Goal: Task Accomplishment & Management: Complete application form

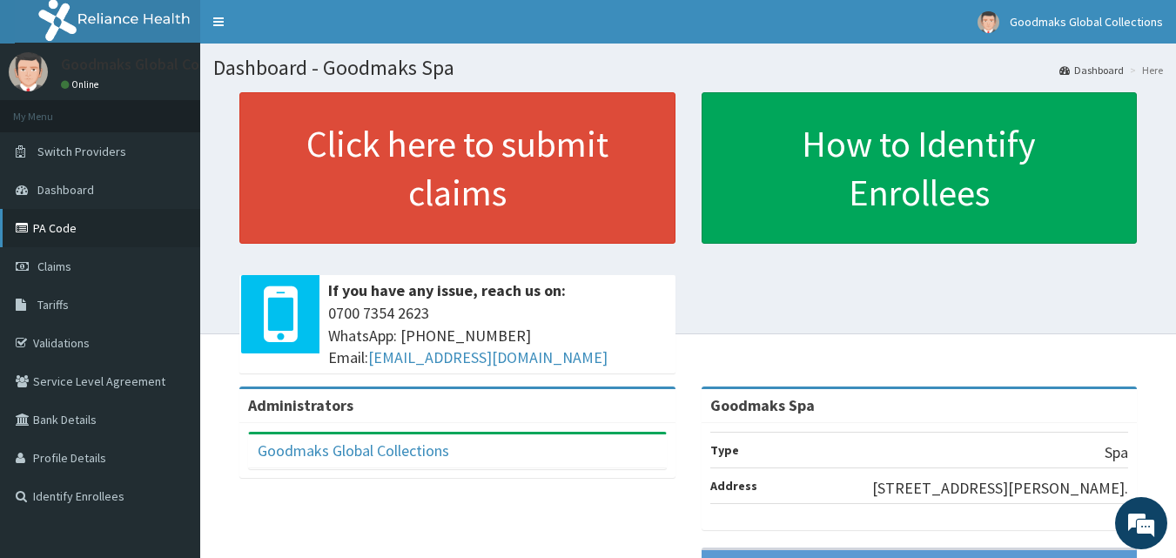
click at [87, 229] on link "PA Code" at bounding box center [100, 228] width 200 height 38
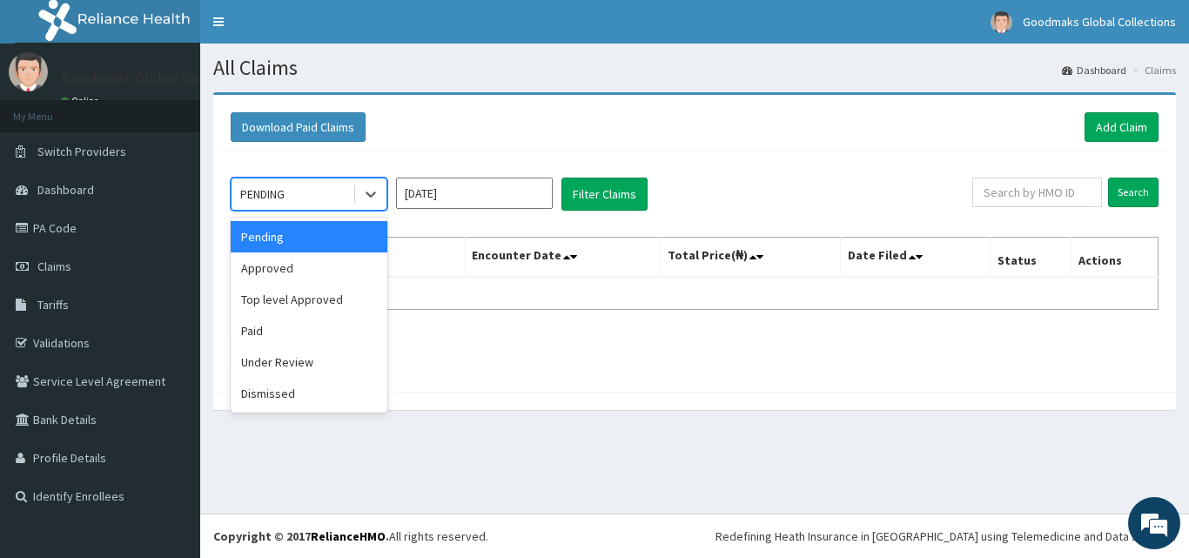
click at [311, 197] on div "PENDING" at bounding box center [292, 194] width 121 height 28
click at [306, 272] on div "Approved" at bounding box center [309, 267] width 157 height 31
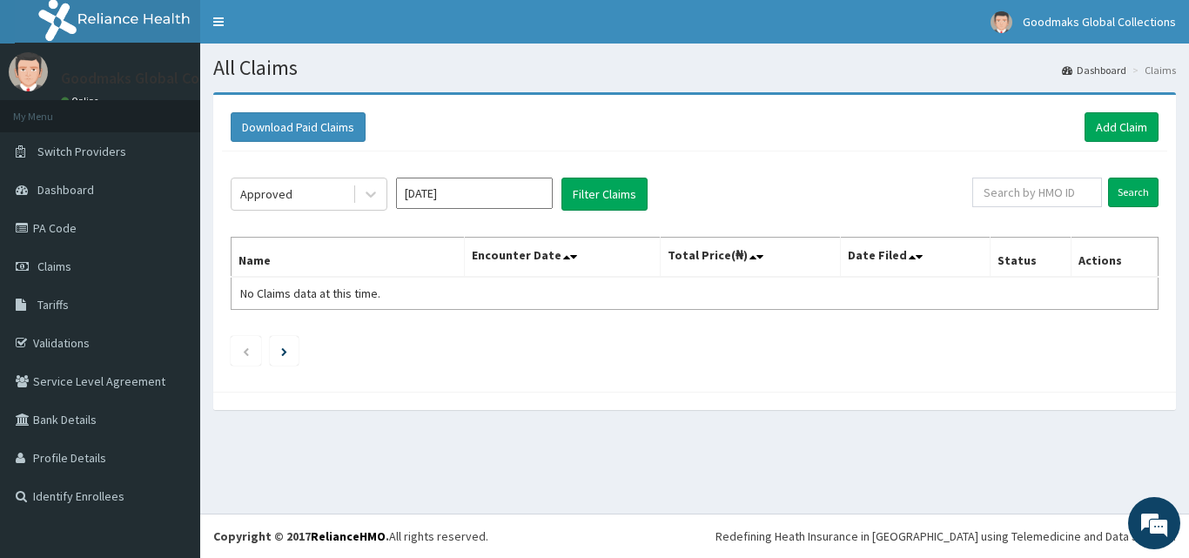
click at [518, 175] on div "Approved Aug 2025 Filter Claims Search Name Encounter Date Total Price(₦) Date …" at bounding box center [694, 267] width 945 height 232
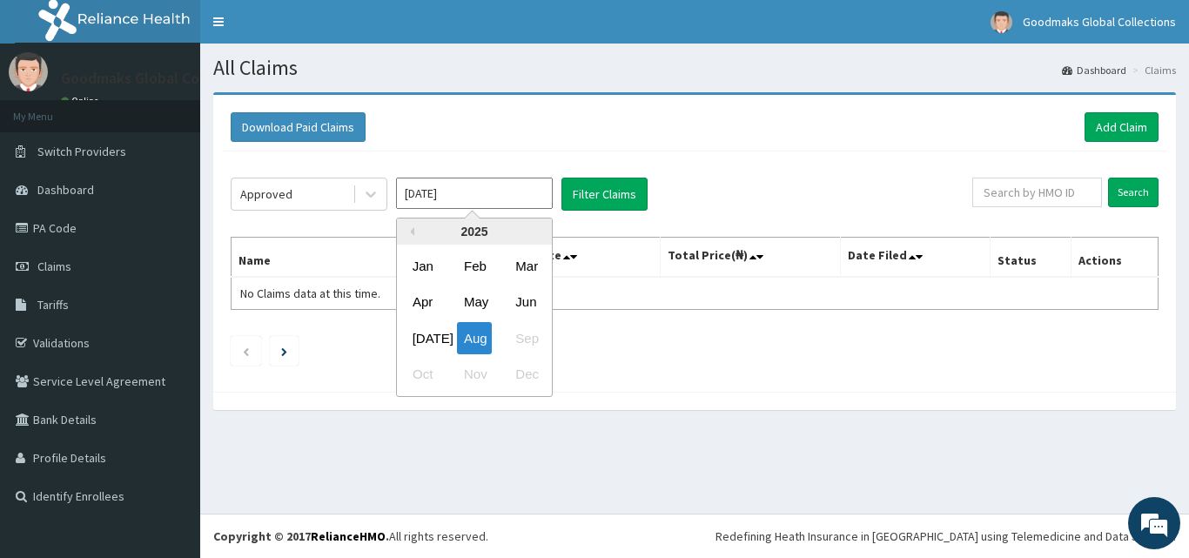
click at [516, 190] on input "Aug 2025" at bounding box center [474, 193] width 157 height 31
click at [424, 342] on div "Jul" at bounding box center [423, 338] width 35 height 32
type input "Jul 2025"
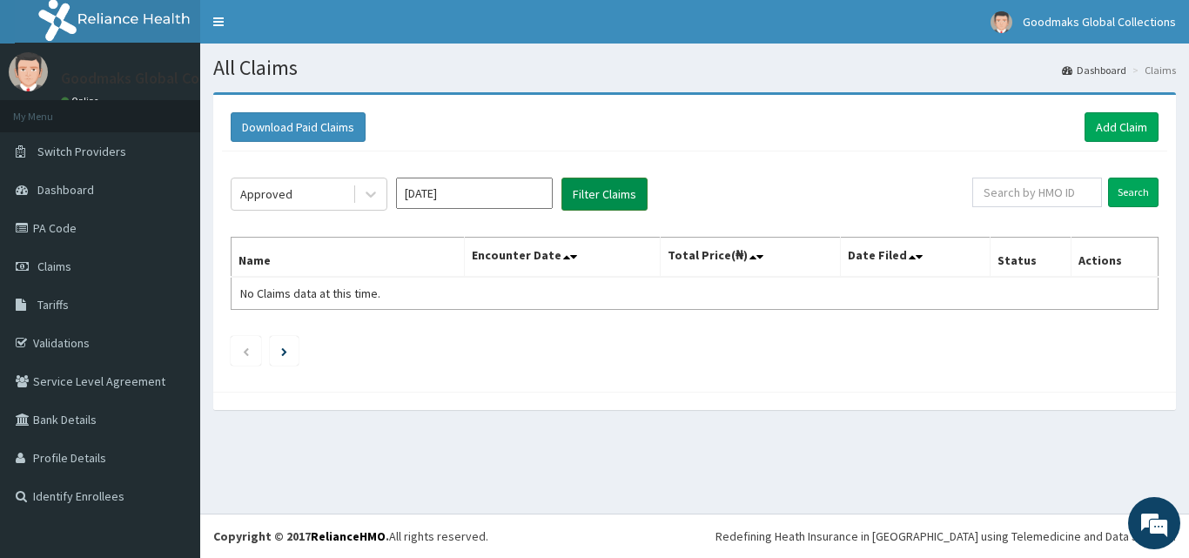
click at [597, 196] on button "Filter Claims" at bounding box center [605, 194] width 86 height 33
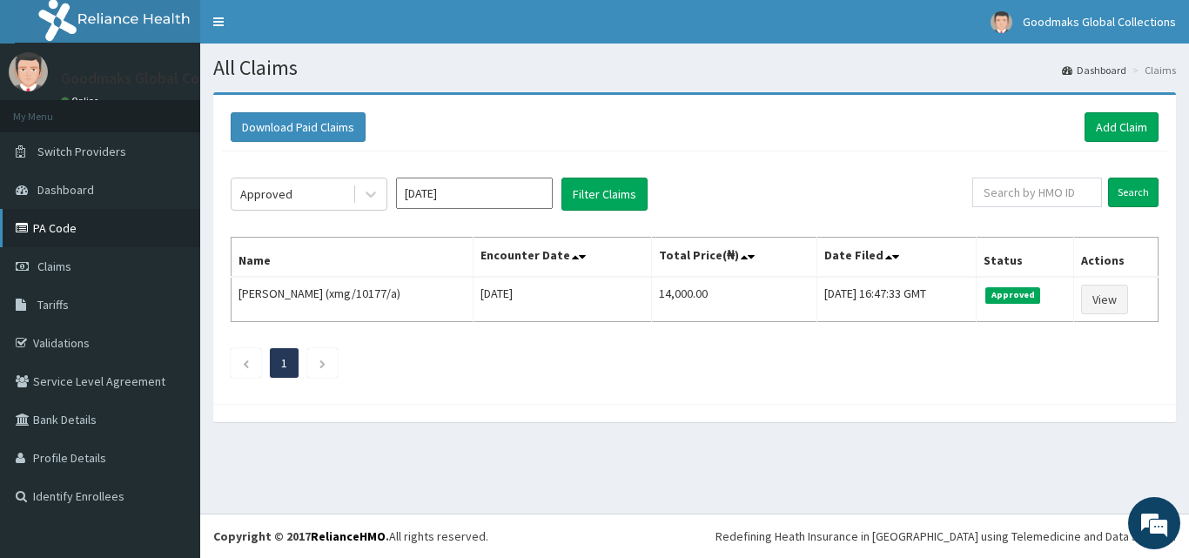
click at [124, 229] on link "PA Code" at bounding box center [100, 228] width 200 height 38
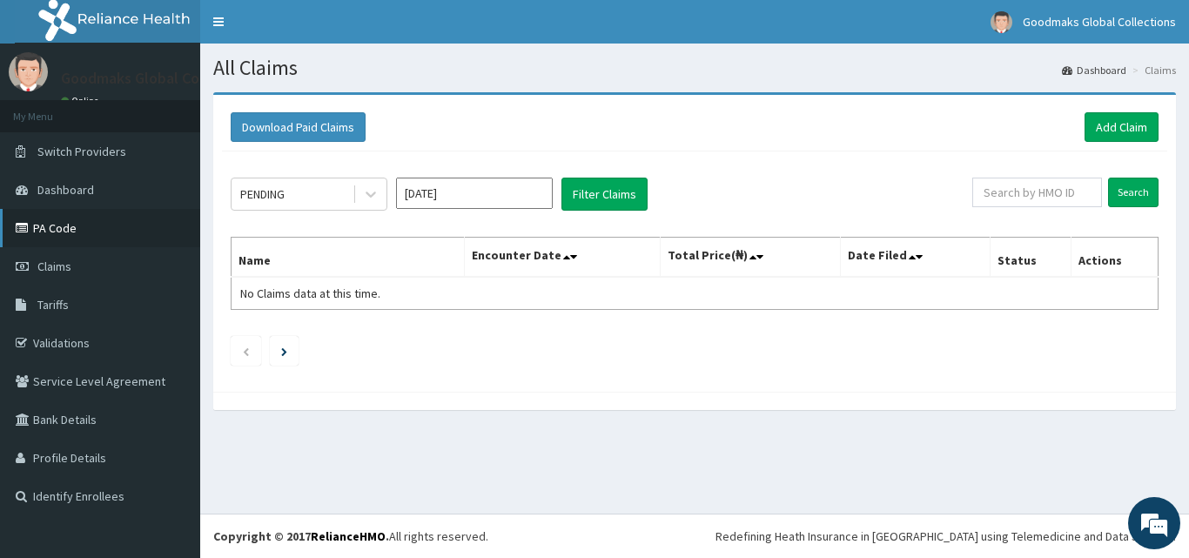
click at [98, 225] on link "PA Code" at bounding box center [100, 228] width 200 height 38
click at [1101, 130] on link "Add Claim" at bounding box center [1122, 127] width 74 height 30
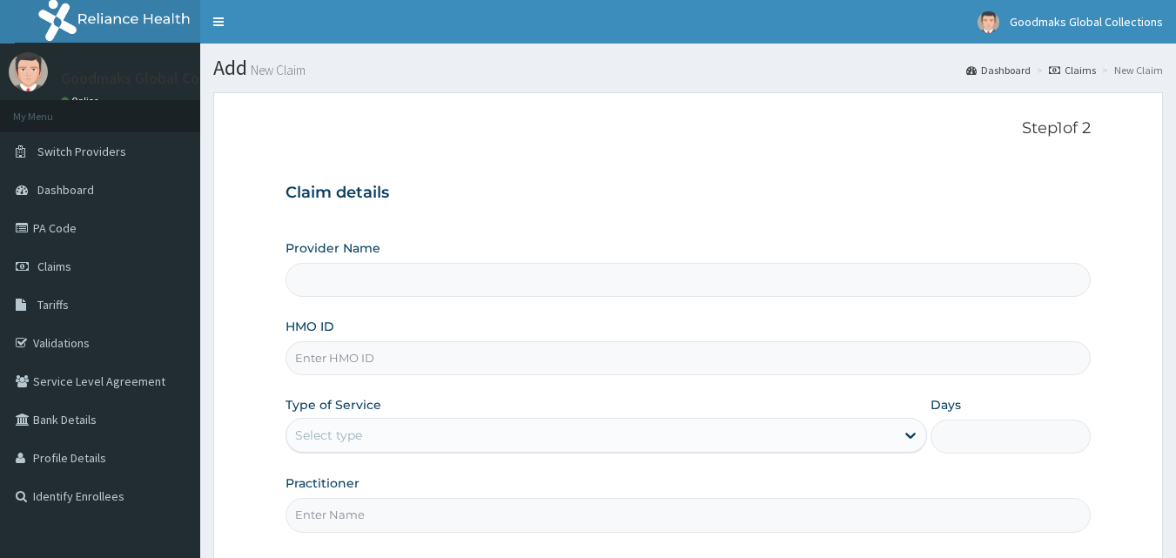
type input "Goodmaks Spa"
type input "1"
click at [446, 290] on input "Goodmaks Spa" at bounding box center [689, 280] width 806 height 34
click at [737, 179] on div "Claim details Provider Name Goodmaks Spa HMO ID Type of Service Outpatient Days…" at bounding box center [689, 349] width 806 height 366
click at [364, 361] on input "HMO ID" at bounding box center [689, 358] width 806 height 34
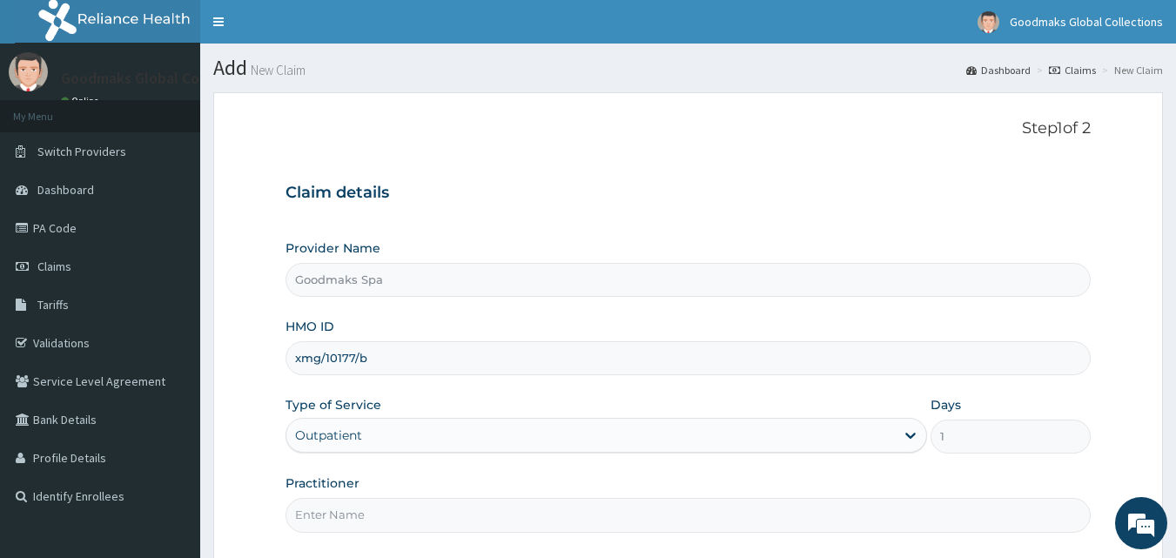
type input "xmg/10177/b"
click at [399, 521] on input "Practitioner" at bounding box center [689, 515] width 806 height 34
click at [399, 521] on input "arsthectician" at bounding box center [689, 515] width 806 height 34
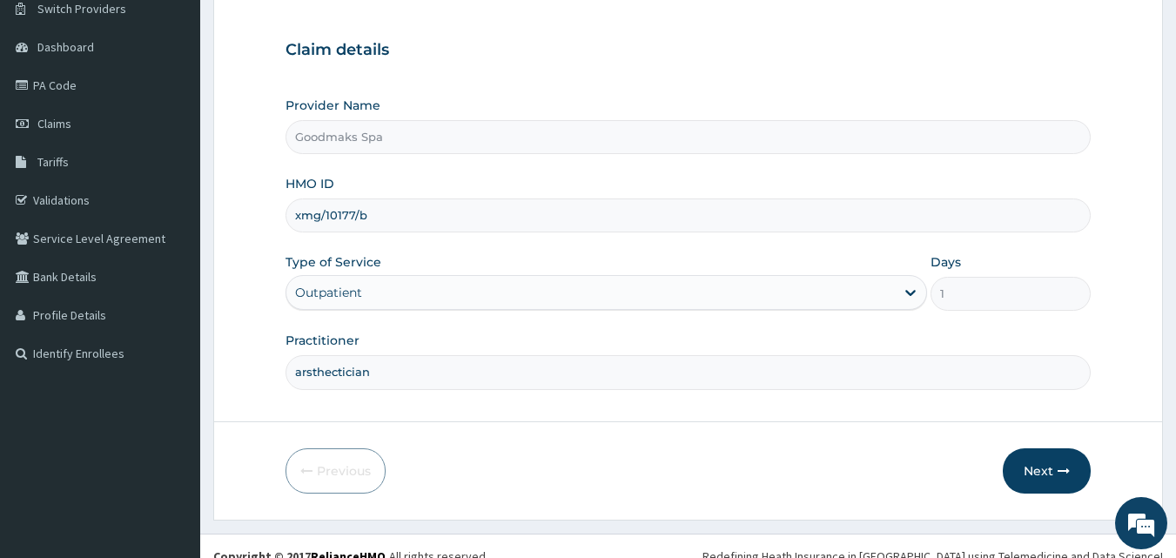
scroll to position [163, 0]
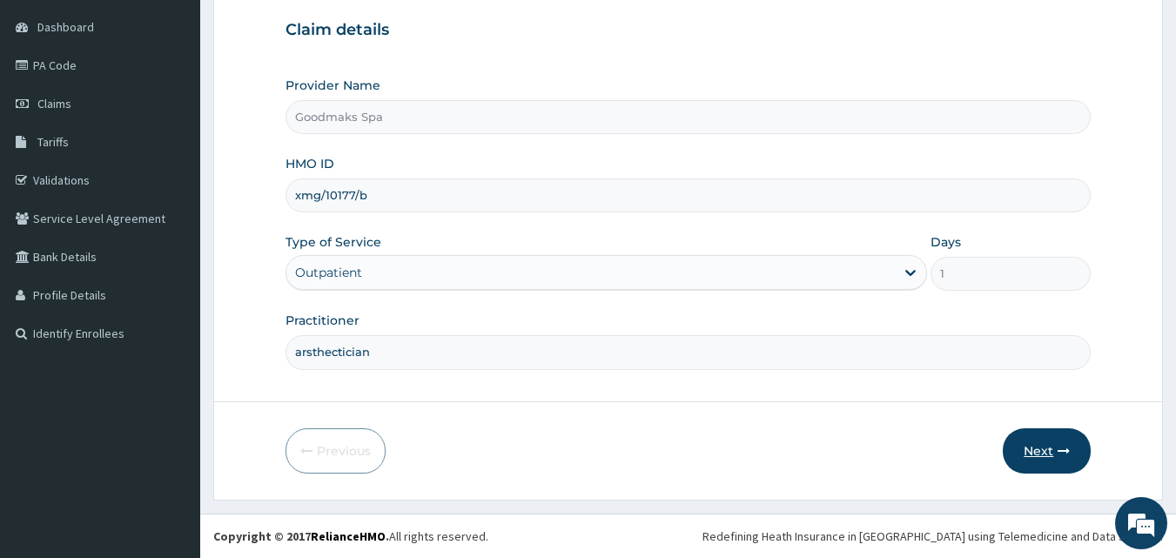
type input "arsthectician"
click at [1045, 451] on button "Next" at bounding box center [1047, 450] width 88 height 45
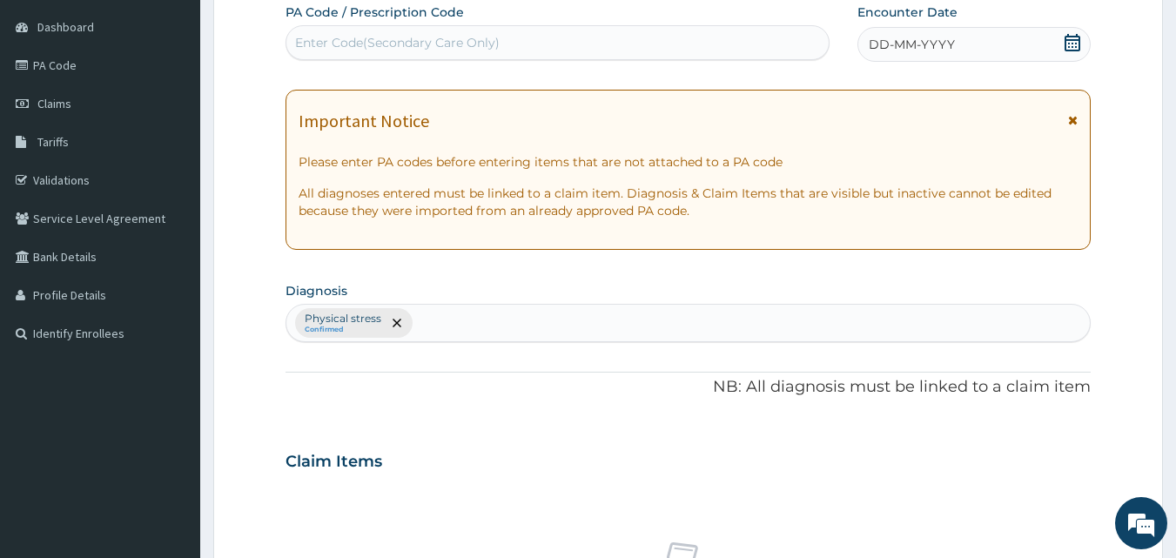
click at [629, 39] on div "Enter Code(Secondary Care Only)" at bounding box center [557, 43] width 543 height 28
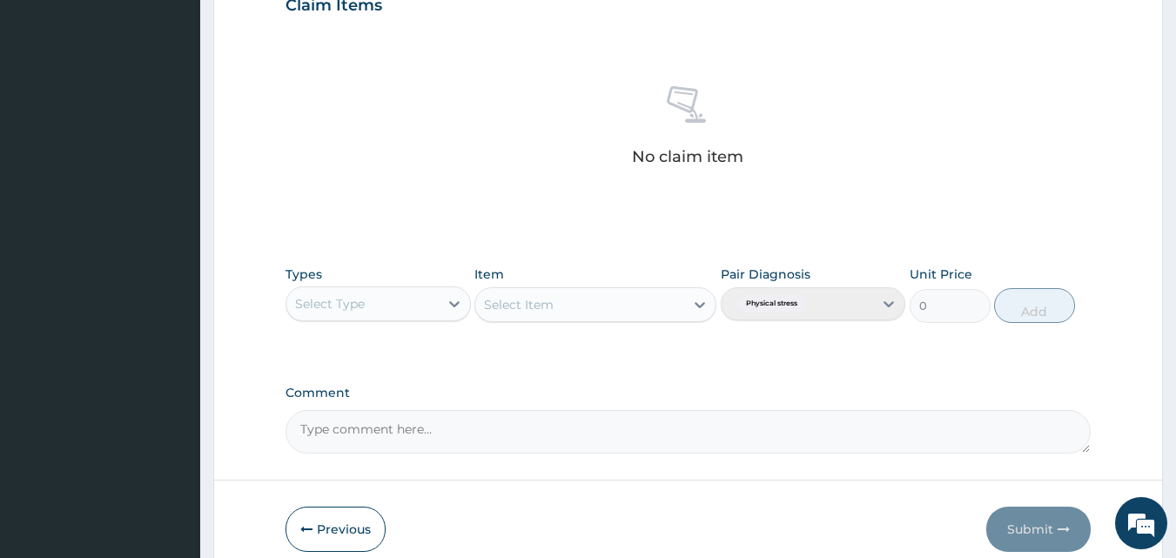
scroll to position [621, 0]
type input "PA/210D41"
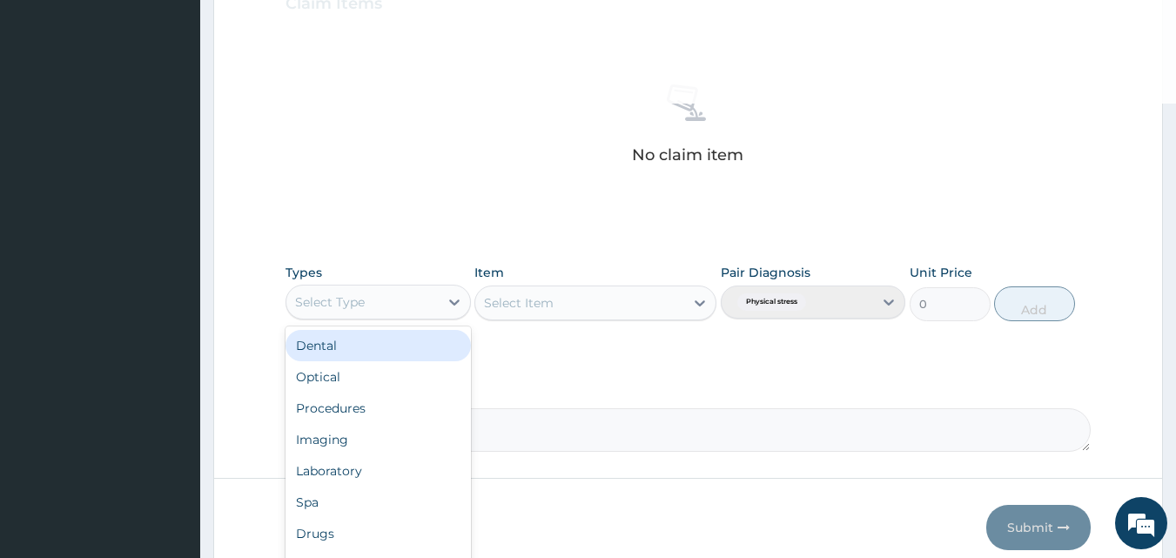
click at [346, 303] on div "Select Type" at bounding box center [330, 301] width 70 height 17
type input "sp"
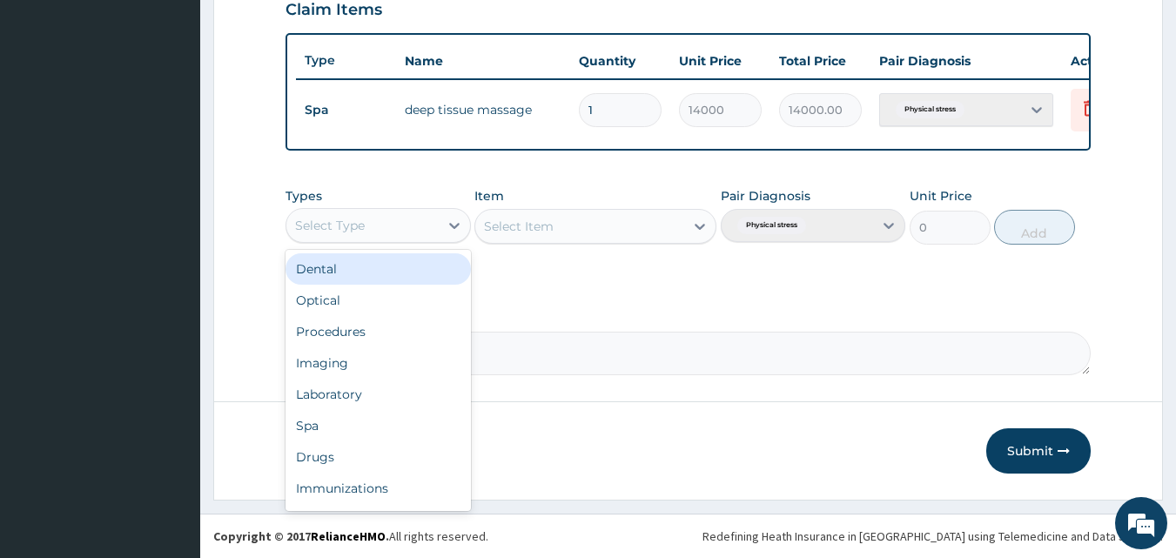
click at [306, 228] on div "Select Type" at bounding box center [330, 225] width 70 height 17
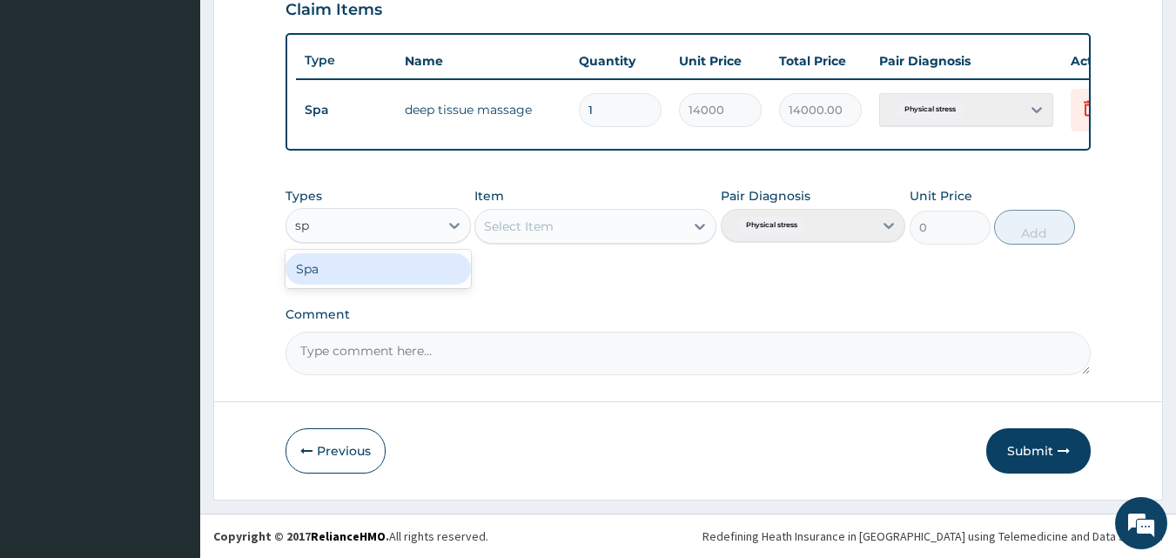
type input "spa"
click at [311, 282] on div "Spa" at bounding box center [378, 268] width 185 height 31
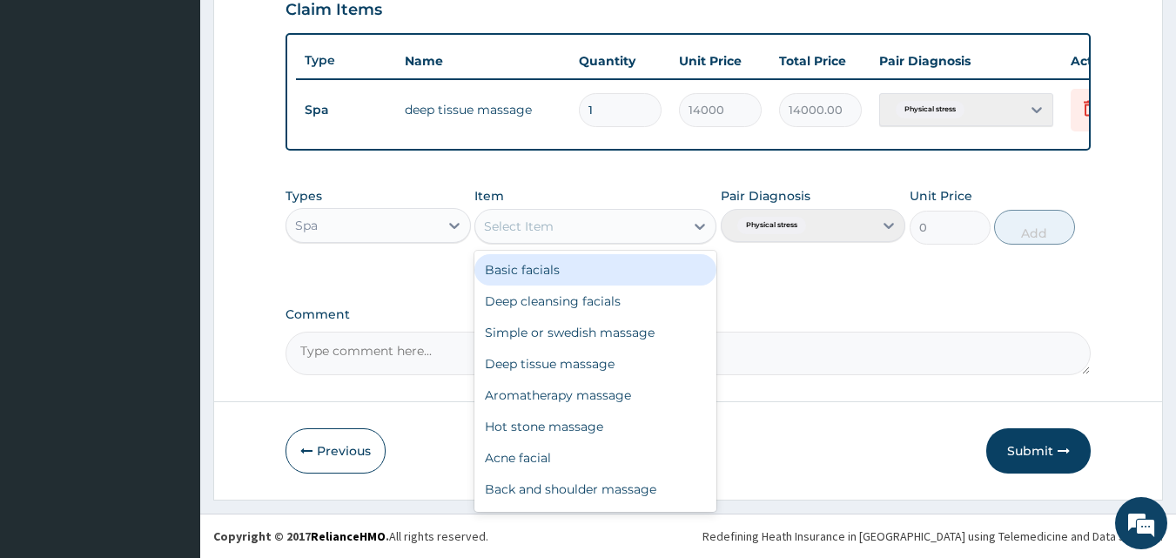
click at [517, 227] on div "Select Item" at bounding box center [519, 226] width 70 height 17
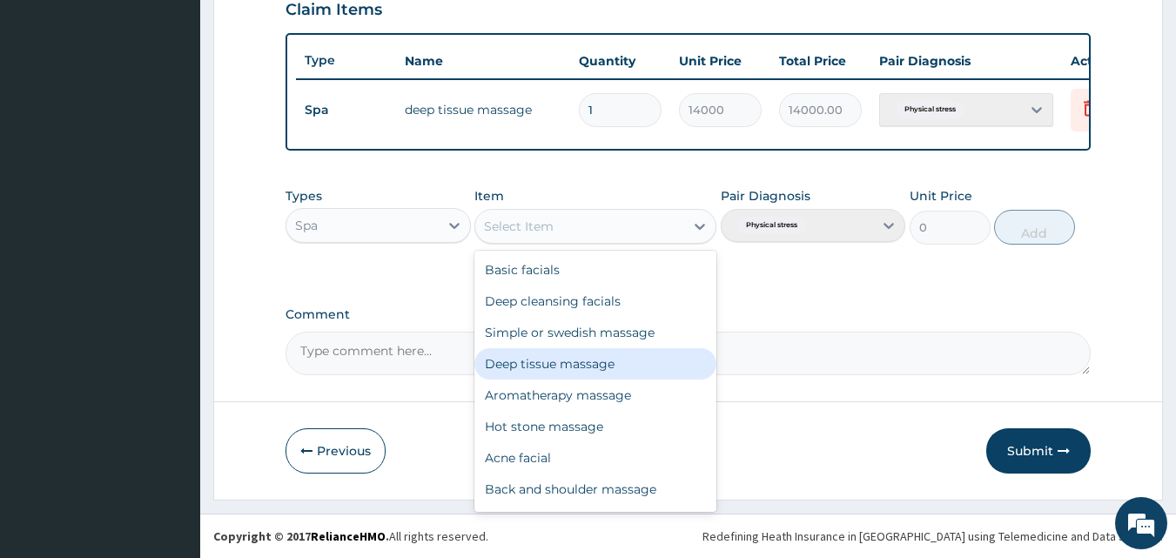
click at [526, 377] on div "Deep tissue massage" at bounding box center [595, 363] width 242 height 31
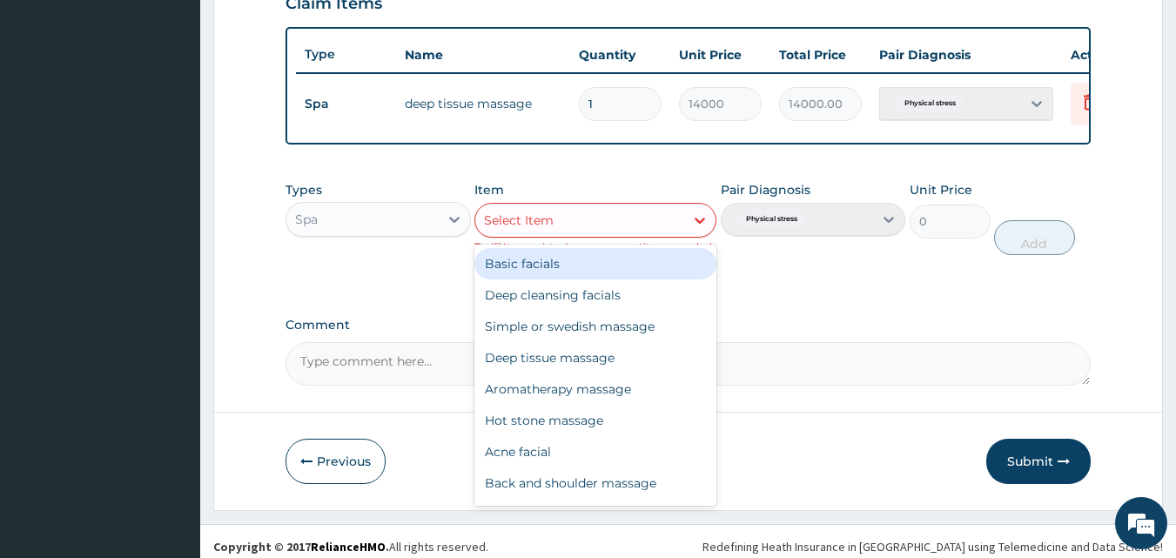
click at [679, 230] on div "Select Item" at bounding box center [579, 220] width 209 height 28
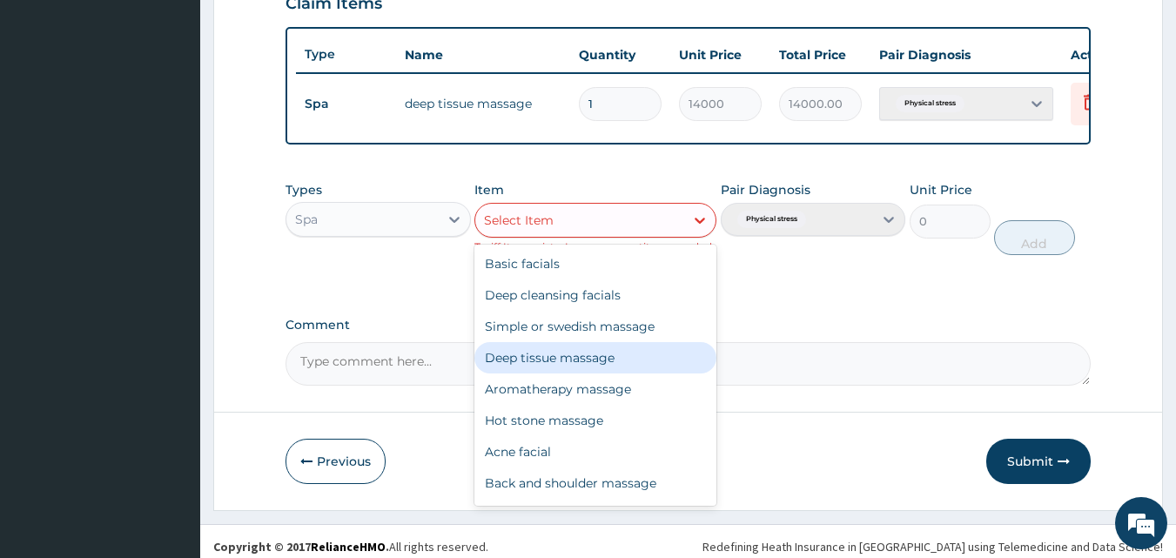
click at [601, 358] on div "Deep tissue massage" at bounding box center [595, 357] width 242 height 31
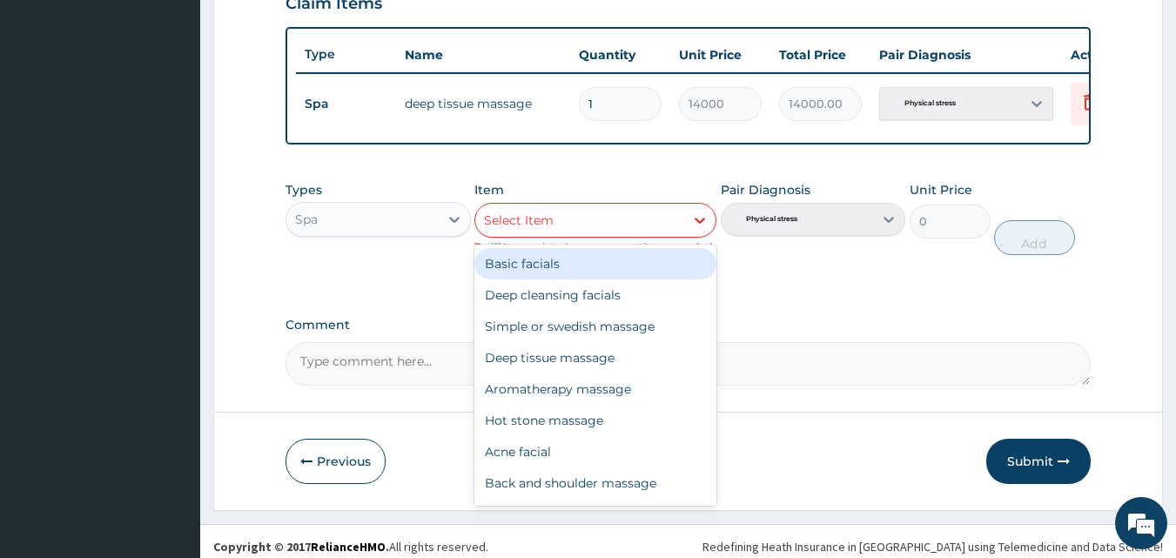
click at [602, 225] on div "Select Item" at bounding box center [579, 220] width 209 height 28
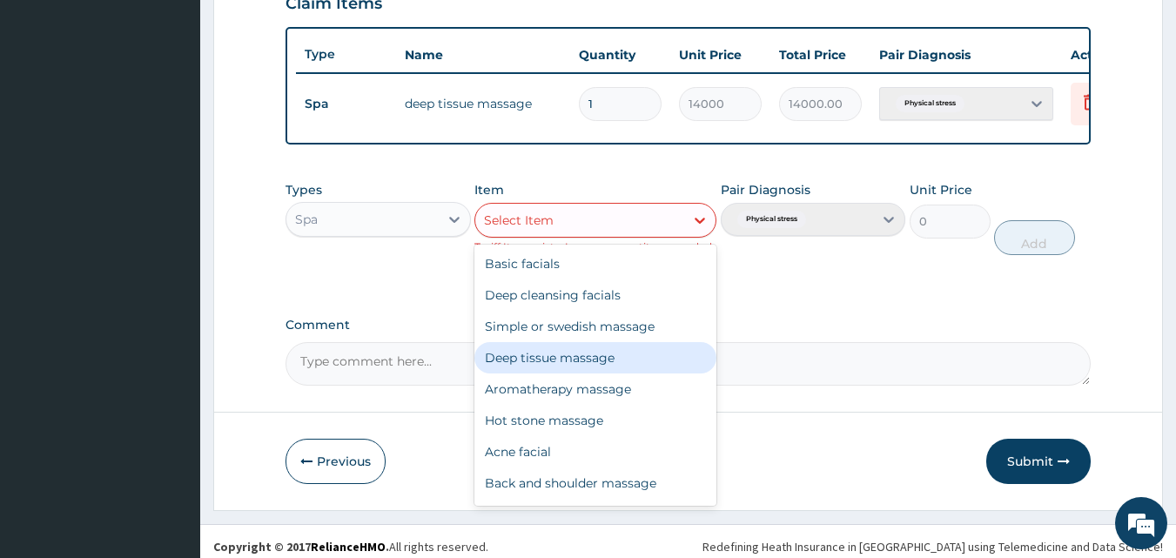
click at [563, 364] on div "Deep tissue massage" at bounding box center [595, 357] width 242 height 31
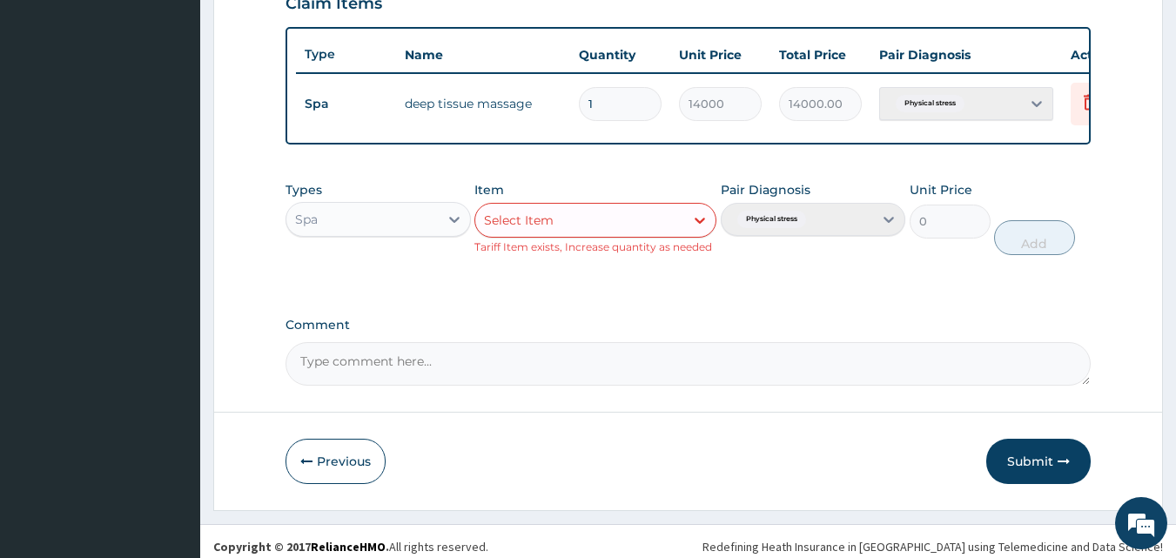
click at [418, 471] on div "Previous Submit" at bounding box center [689, 461] width 806 height 45
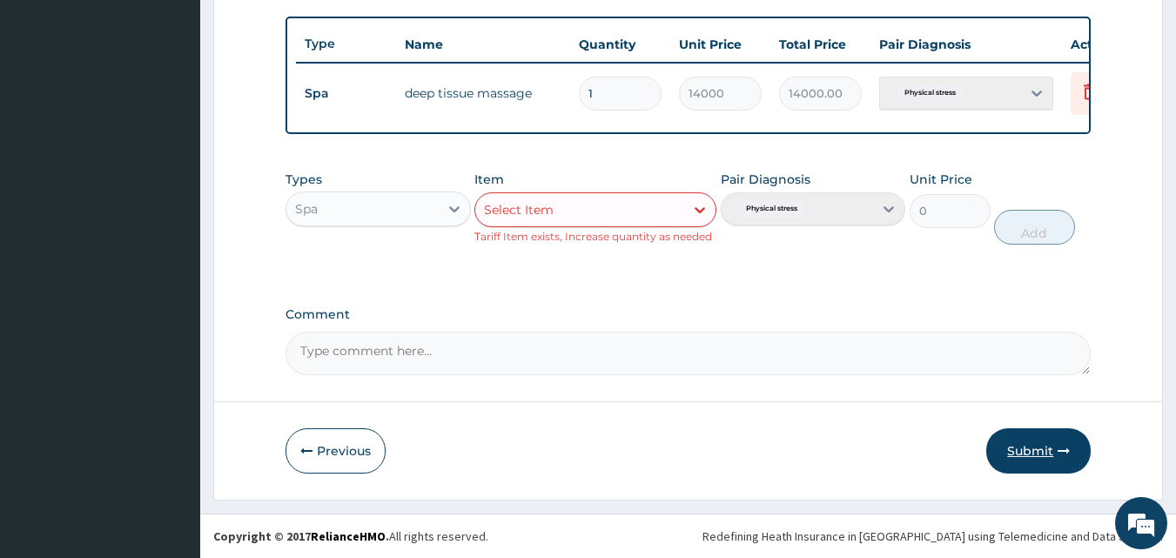
click at [1033, 434] on button "Submit" at bounding box center [1038, 450] width 104 height 45
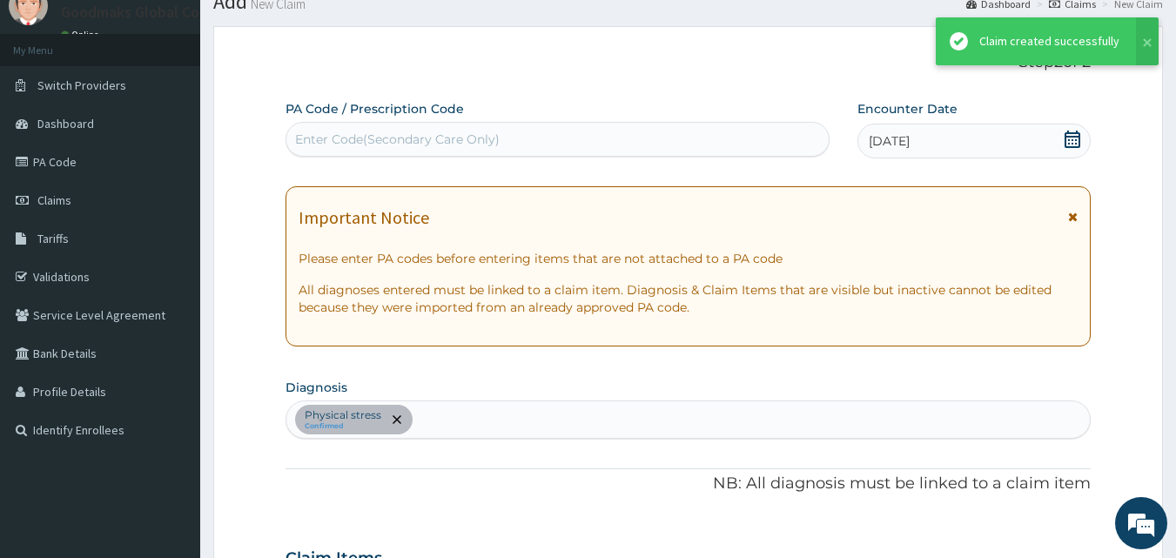
scroll to position [628, 0]
